Goal: Information Seeking & Learning: Find specific fact

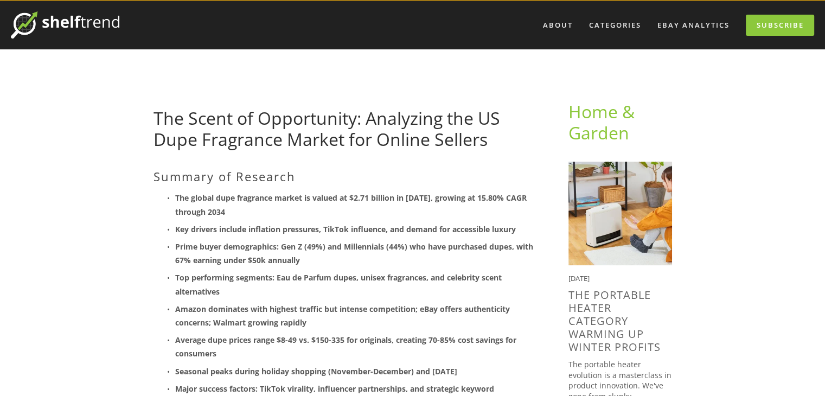
scroll to position [28, 0]
click at [273, 198] on strong "The global dupe fragrance market is valued at $2.71 billion in [DATE], growing …" at bounding box center [352, 205] width 354 height 24
click at [324, 199] on strong "The global dupe fragrance market is valued at $2.71 billion in [DATE], growing …" at bounding box center [352, 205] width 354 height 24
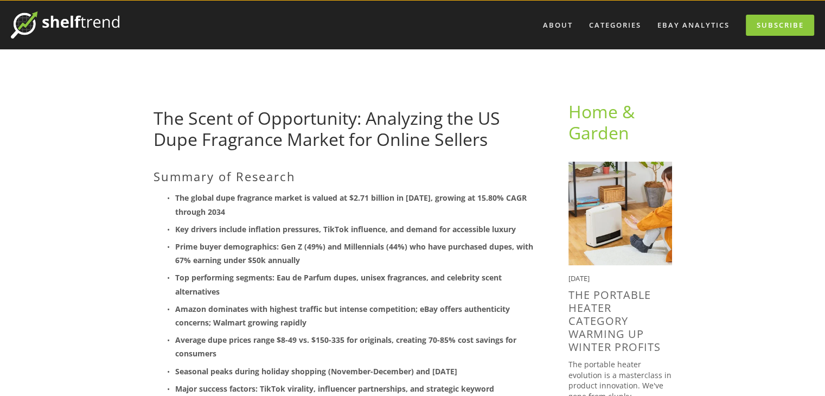
click at [361, 198] on strong "The global dupe fragrance market is valued at $2.71 billion in [DATE], growing …" at bounding box center [352, 205] width 354 height 24
click at [400, 193] on strong "The global dupe fragrance market is valued at $2.71 billion in [DATE], growing …" at bounding box center [352, 205] width 354 height 24
click at [434, 193] on strong "The global dupe fragrance market is valued at $2.71 billion in [DATE], growing …" at bounding box center [352, 205] width 354 height 24
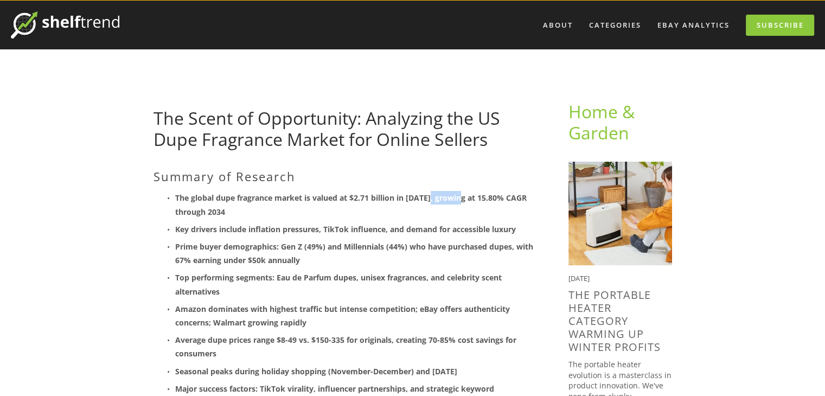
click at [434, 193] on strong "The global dupe fragrance market is valued at $2.71 billion in [DATE], growing …" at bounding box center [352, 205] width 354 height 24
click at [476, 196] on strong "The global dupe fragrance market is valued at $2.71 billion in [DATE], growing …" at bounding box center [352, 205] width 354 height 24
click at [221, 208] on strong "The global dupe fragrance market is valued at $2.71 billion in [DATE], growing …" at bounding box center [352, 205] width 354 height 24
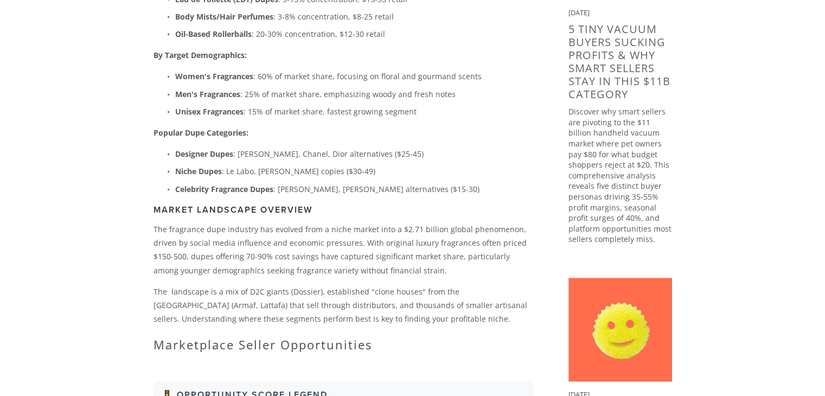
scroll to position [643, 0]
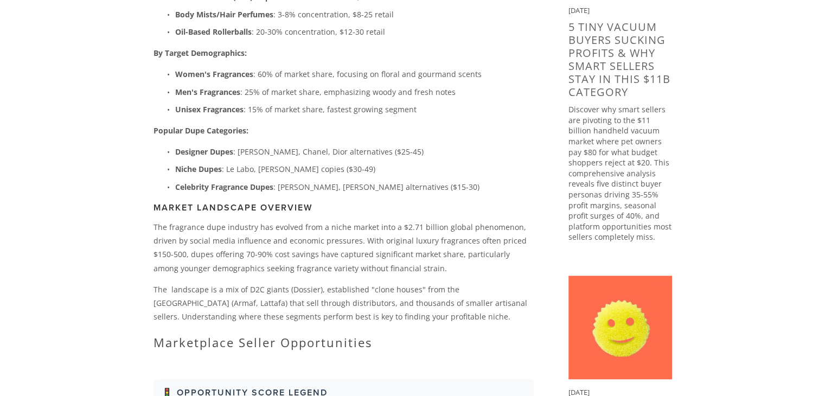
click at [358, 228] on p "The fragrance dupe industry has evolved from a niche market into a $2.71 billio…" at bounding box center [343, 247] width 380 height 55
click at [412, 226] on p "The fragrance dupe industry has evolved from a niche market into a $2.71 billio…" at bounding box center [343, 247] width 380 height 55
click at [473, 229] on p "The fragrance dupe industry has evolved from a niche market into a $2.71 billio…" at bounding box center [343, 247] width 380 height 55
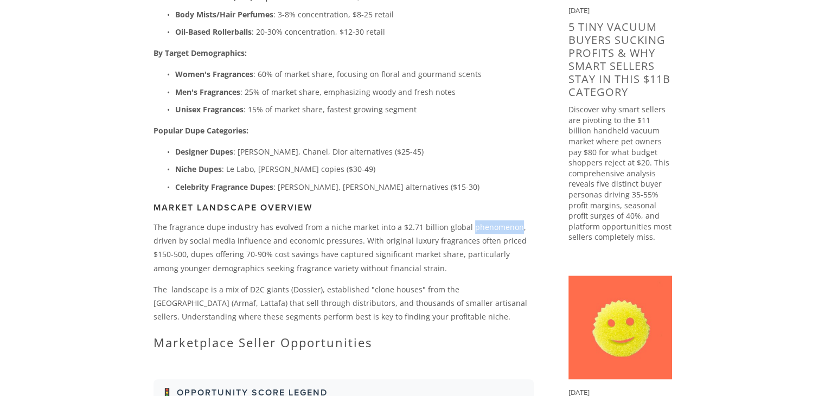
click at [473, 229] on p "The fragrance dupe industry has evolved from a niche market into a $2.71 billio…" at bounding box center [343, 247] width 380 height 55
click at [251, 232] on p "The fragrance dupe industry has evolved from a niche market into a $2.71 billio…" at bounding box center [343, 247] width 380 height 55
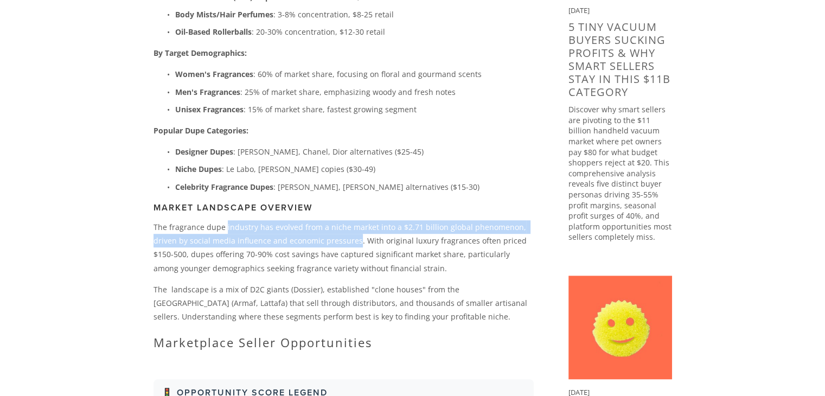
drag, startPoint x: 251, startPoint y: 232, endPoint x: 328, endPoint y: 243, distance: 77.8
click at [328, 243] on p "The fragrance dupe industry has evolved from a niche market into a $2.71 billio…" at bounding box center [343, 247] width 380 height 55
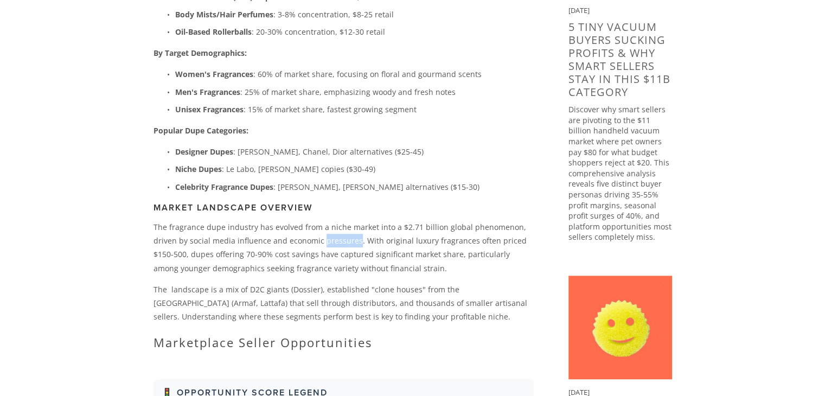
click at [328, 243] on p "The fragrance dupe industry has evolved from a niche market into a $2.71 billio…" at bounding box center [343, 247] width 380 height 55
click at [402, 247] on p "The fragrance dupe industry has evolved from a niche market into a $2.71 billio…" at bounding box center [343, 247] width 380 height 55
click at [453, 243] on p "The fragrance dupe industry has evolved from a niche market into a $2.71 billio…" at bounding box center [343, 247] width 380 height 55
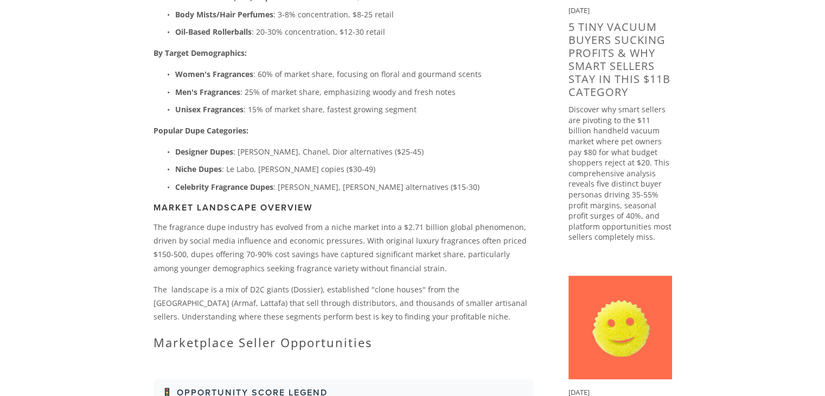
click at [421, 243] on p "The fragrance dupe industry has evolved from a niche market into a $2.71 billio…" at bounding box center [343, 247] width 380 height 55
click at [432, 260] on p "The fragrance dupe industry has evolved from a niche market into a $2.71 billio…" at bounding box center [343, 247] width 380 height 55
click at [492, 248] on p "The fragrance dupe industry has evolved from a niche market into a $2.71 billio…" at bounding box center [343, 247] width 380 height 55
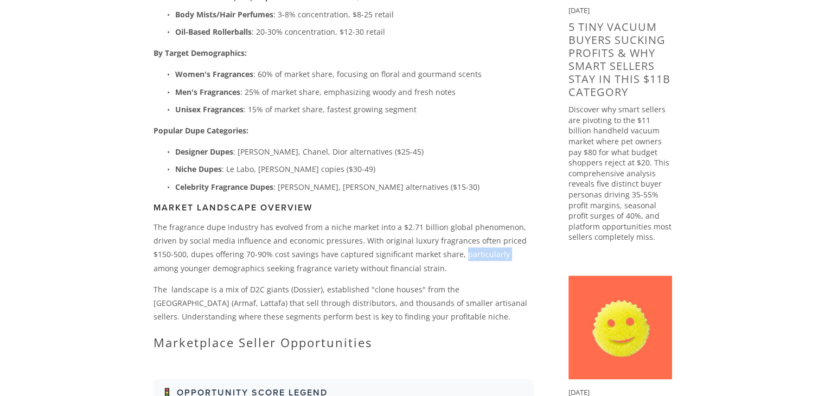
click at [492, 248] on p "The fragrance dupe industry has evolved from a niche market into a $2.71 billio…" at bounding box center [343, 247] width 380 height 55
click at [348, 257] on p "The fragrance dupe industry has evolved from a niche market into a $2.71 billio…" at bounding box center [343, 247] width 380 height 55
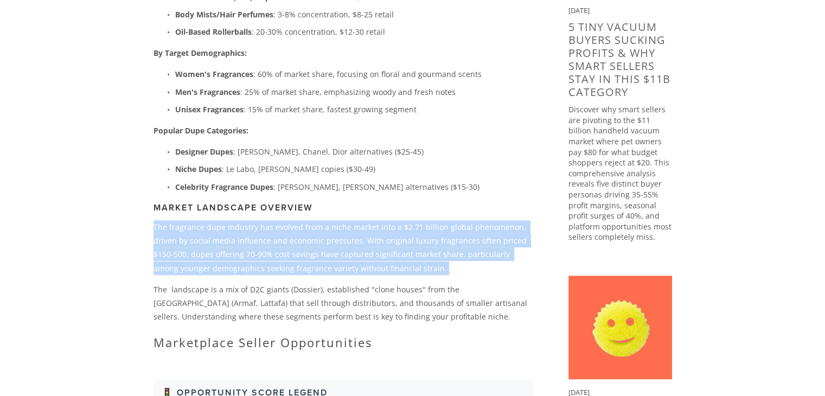
click at [348, 257] on p "The fragrance dupe industry has evolved from a niche market into a $2.71 billio…" at bounding box center [343, 247] width 380 height 55
click at [263, 267] on p "The fragrance dupe industry has evolved from a niche market into a $2.71 billio…" at bounding box center [343, 247] width 380 height 55
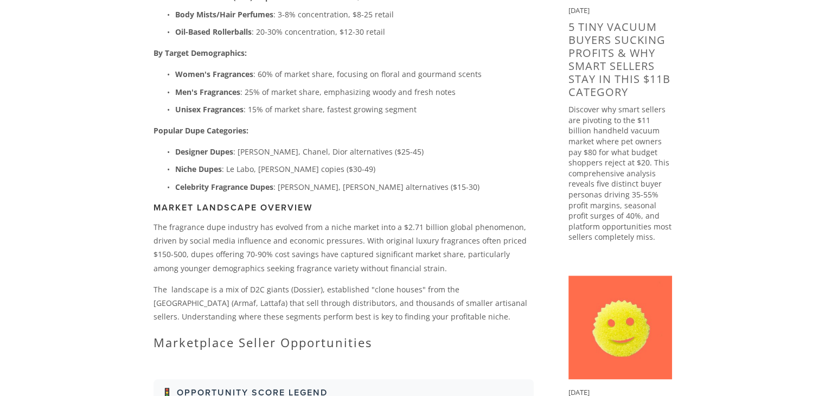
click at [358, 258] on p "The fragrance dupe industry has evolved from a niche market into a $2.71 billio…" at bounding box center [343, 247] width 380 height 55
click at [286, 286] on p "The landscape is a mix of D2C giants (Dossier), established "clone houses" from…" at bounding box center [343, 303] width 380 height 41
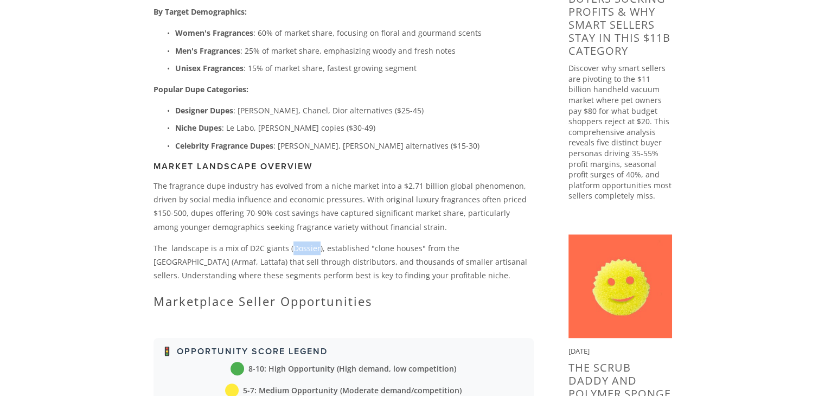
scroll to position [685, 0]
click at [352, 262] on p "The landscape is a mix of D2C giants (Dossier), established "clone houses" from…" at bounding box center [343, 261] width 380 height 41
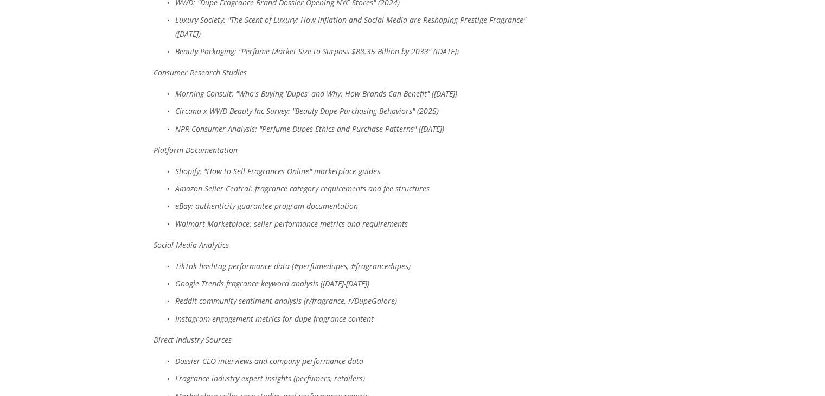
scroll to position [4911, 0]
drag, startPoint x: 262, startPoint y: 111, endPoint x: 443, endPoint y: 116, distance: 180.6
copy em "Perfume Dupes Market Report and Forecast [DATE]-[DATE]"
